Goal: Transaction & Acquisition: Purchase product/service

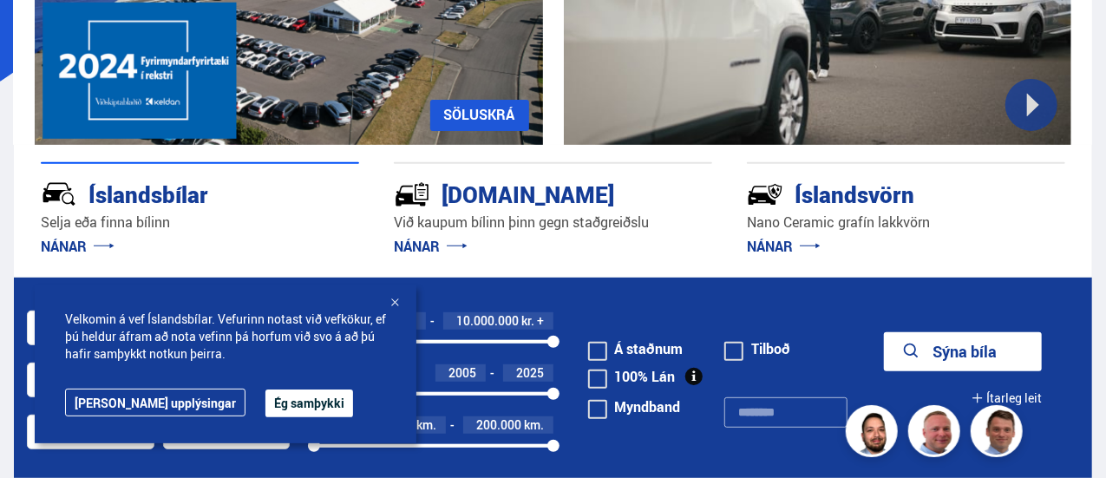
click at [266, 402] on button "Ég samþykki" at bounding box center [310, 404] width 88 height 28
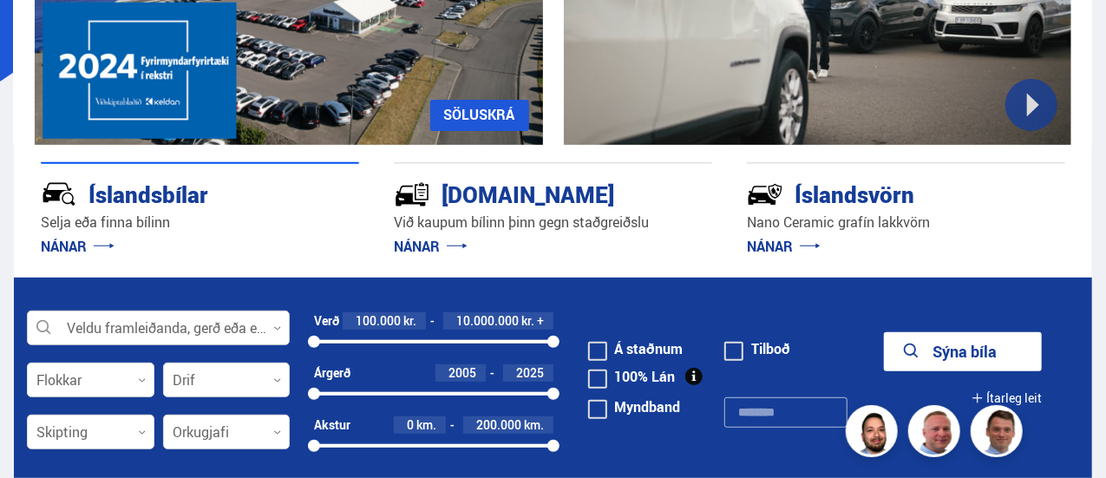
click at [165, 326] on div at bounding box center [158, 329] width 263 height 35
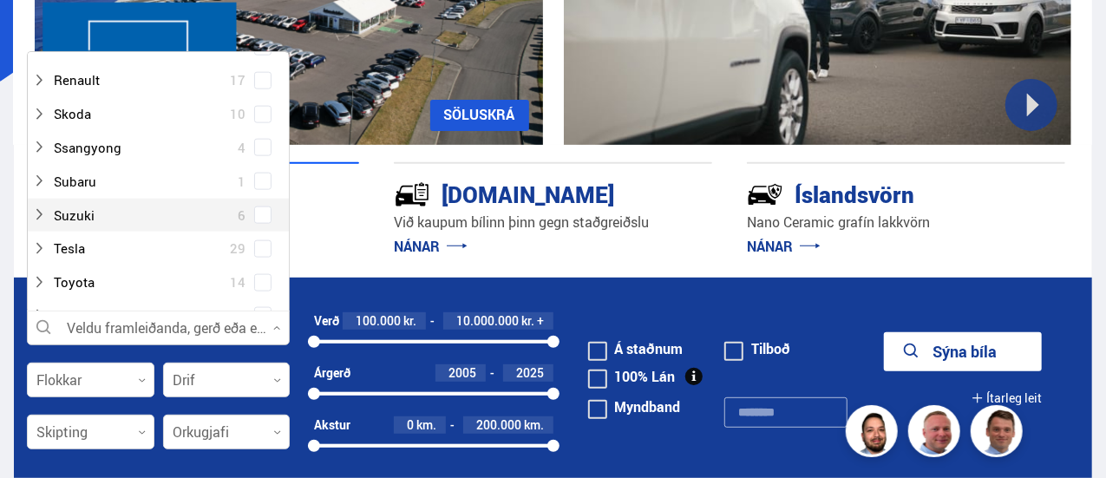
scroll to position [1128, 0]
click at [78, 212] on div at bounding box center [141, 215] width 218 height 25
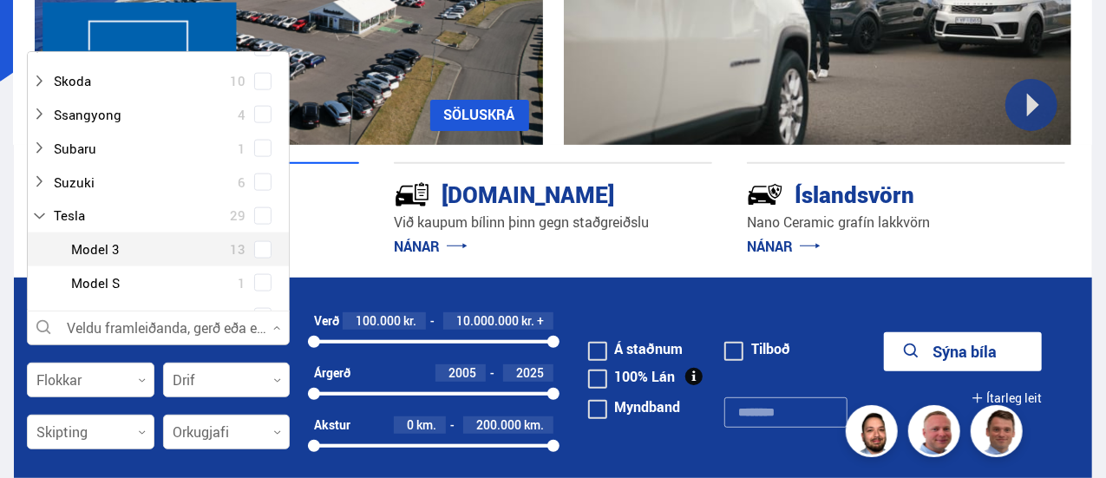
scroll to position [1215, 0]
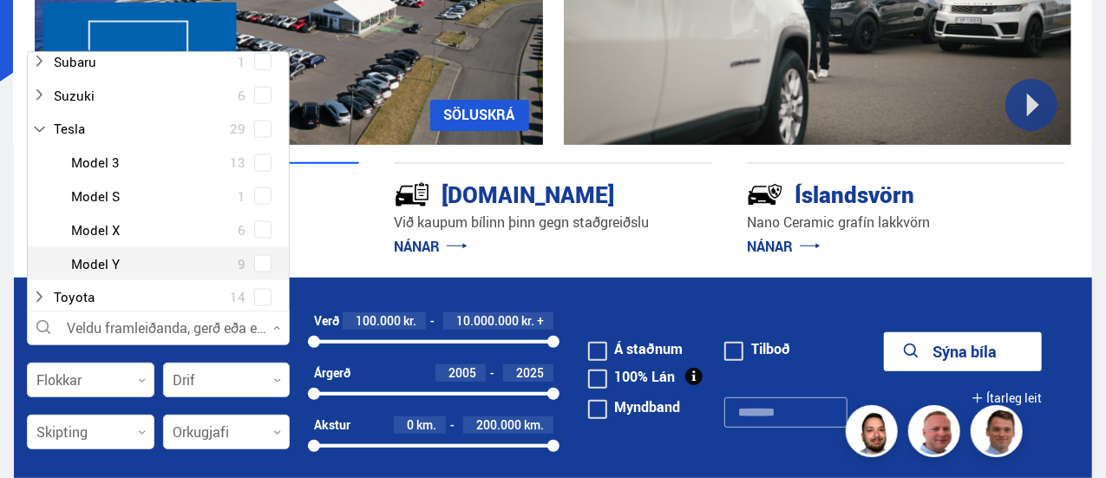
click at [99, 265] on div at bounding box center [176, 264] width 218 height 25
click at [264, 264] on span at bounding box center [262, 263] width 17 height 17
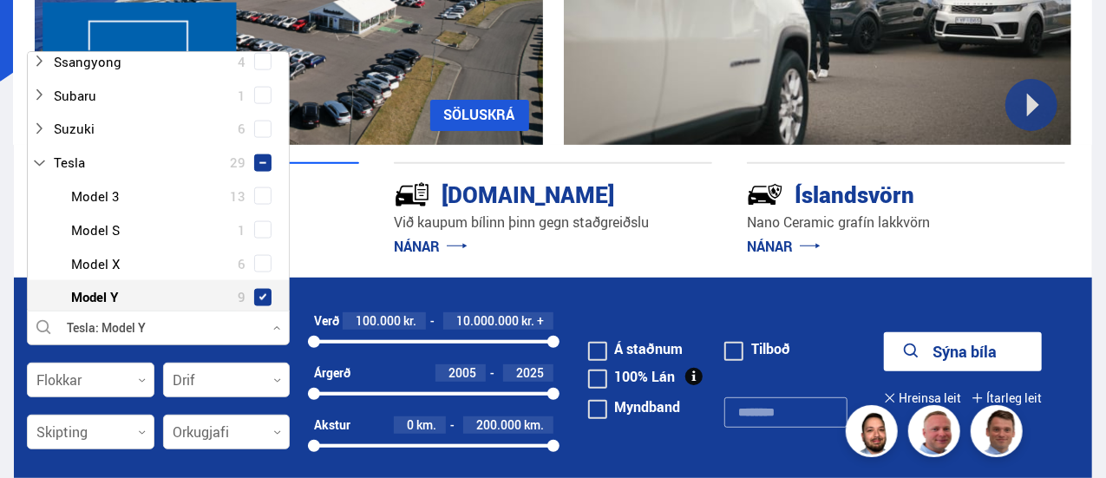
scroll to position [1248, 0]
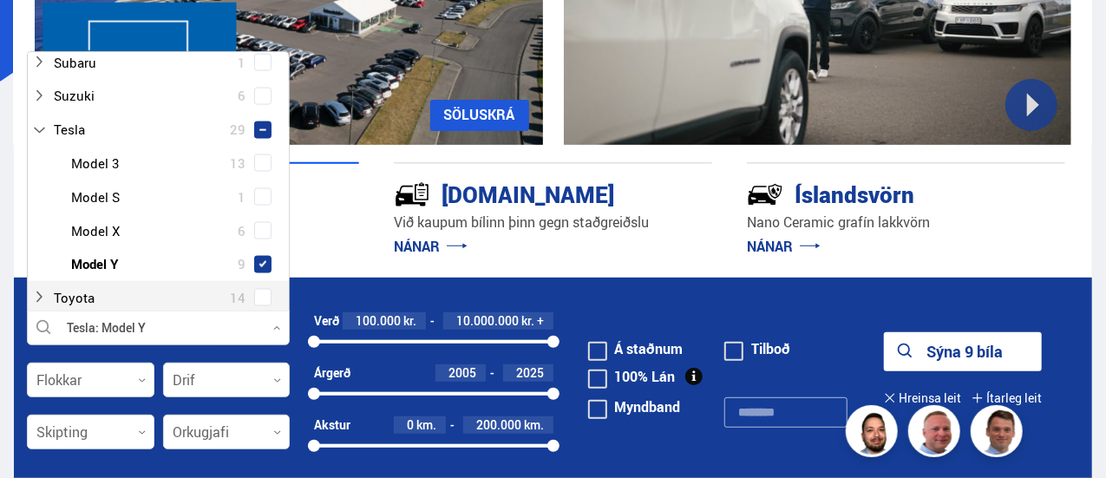
click at [653, 240] on p "NÁNAR" at bounding box center [553, 247] width 318 height 28
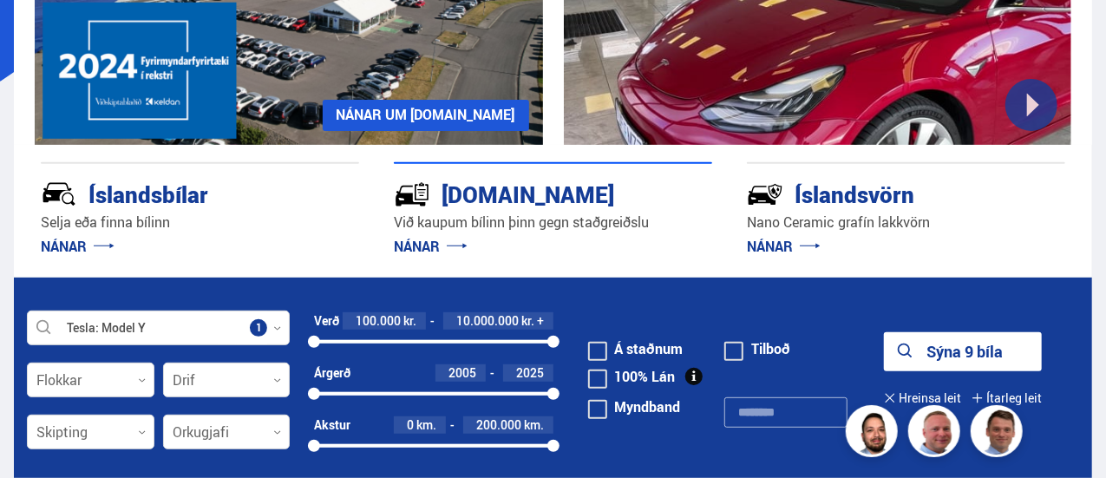
click at [969, 351] on button "Sýna 9 bíla" at bounding box center [963, 351] width 158 height 39
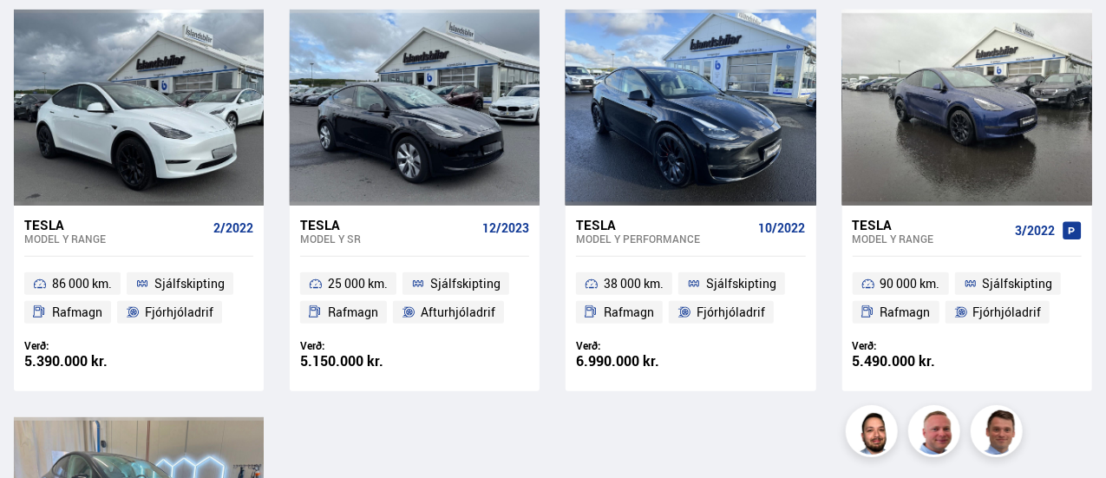
scroll to position [781, 0]
